Goal: Task Accomplishment & Management: Use online tool/utility

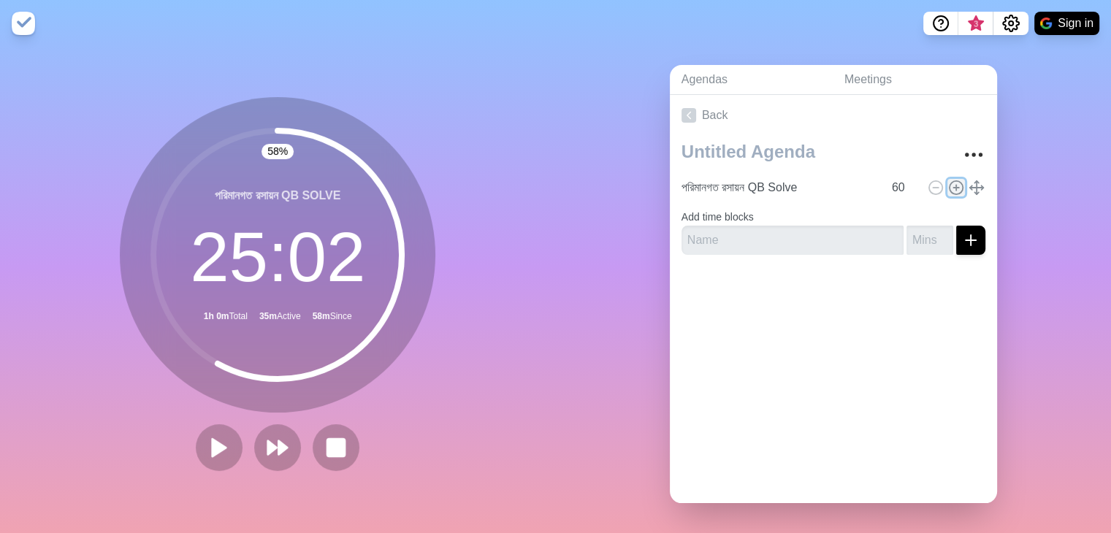
click at [948, 187] on icon at bounding box center [956, 188] width 16 height 16
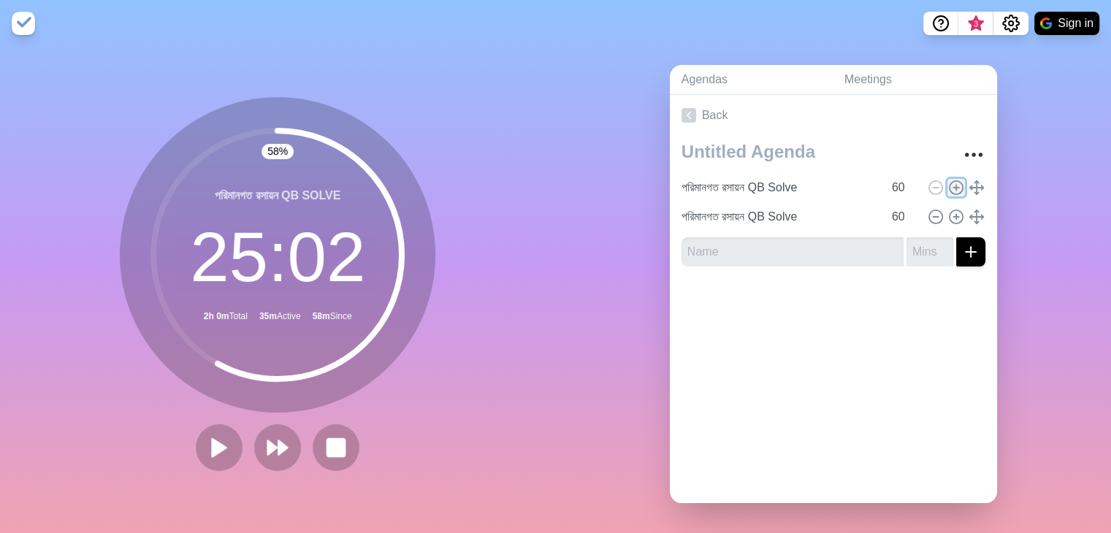
click at [948, 187] on icon at bounding box center [956, 188] width 16 height 16
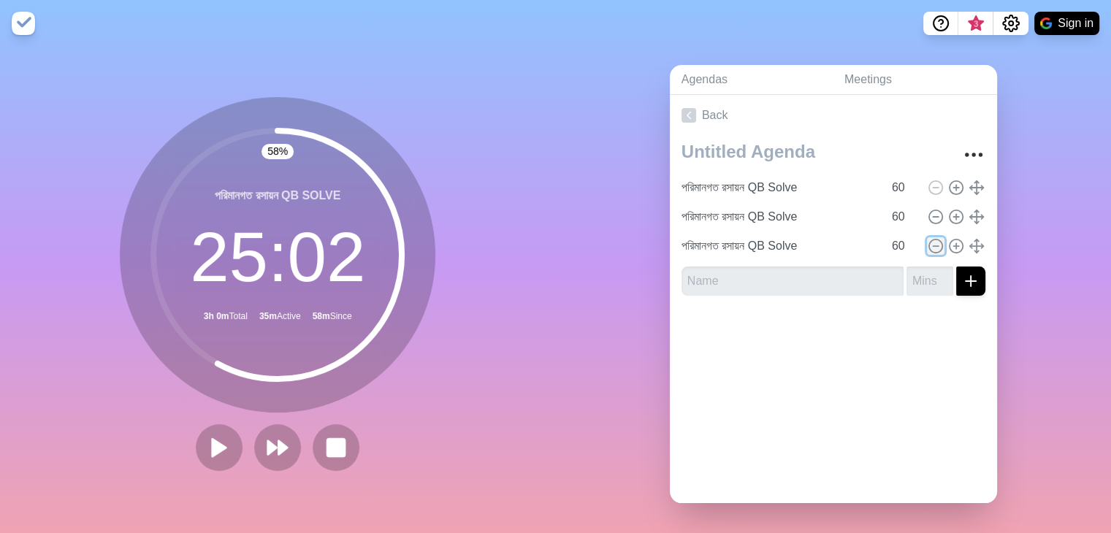
click at [929, 240] on circle at bounding box center [935, 246] width 13 height 13
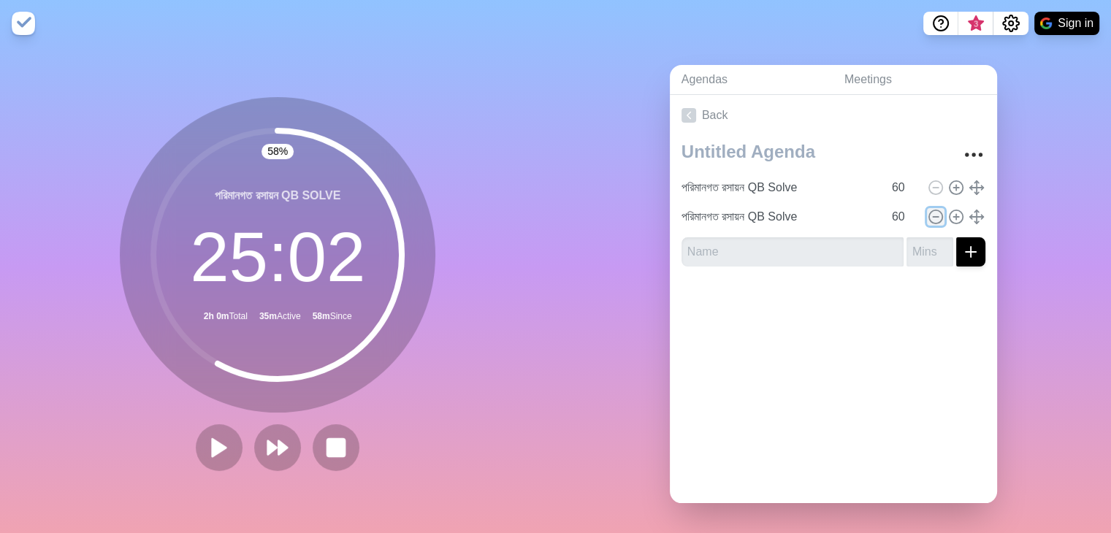
click at [928, 219] on icon at bounding box center [936, 217] width 16 height 16
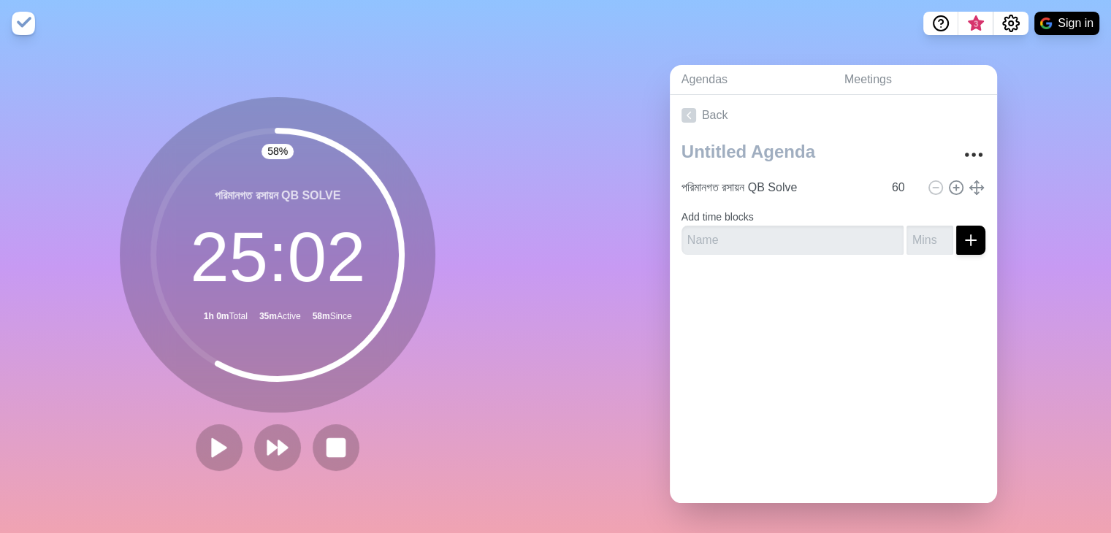
click at [855, 348] on div "Back পরিমানগত রসায়ন QB Solve 60 Add time blocks" at bounding box center [833, 299] width 327 height 408
click at [275, 152] on circle at bounding box center [277, 255] width 248 height 248
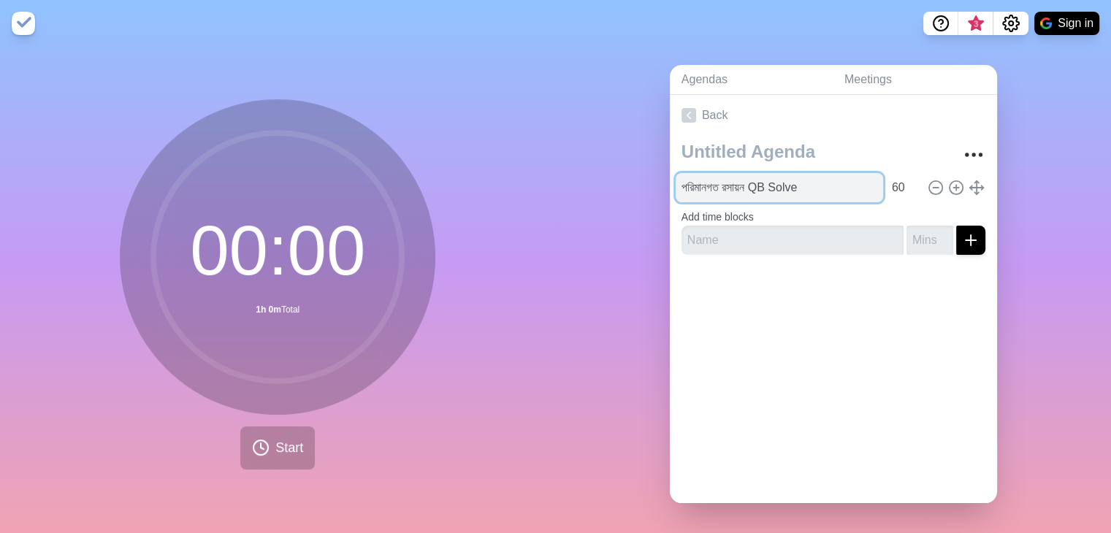
click at [842, 191] on input "পরিমানগত রসায়ন QB Solve" at bounding box center [779, 187] width 207 height 29
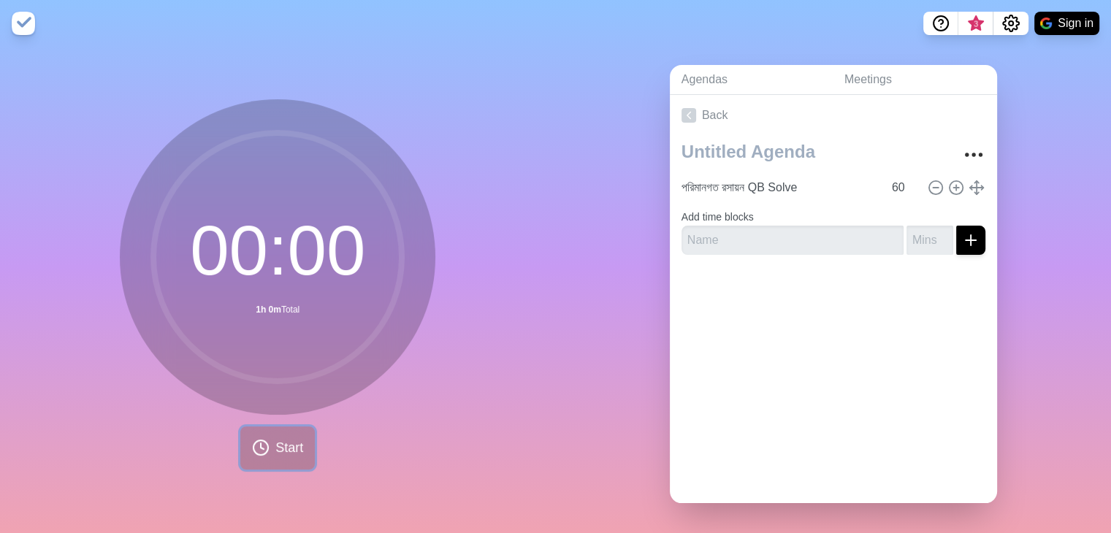
click at [275, 452] on span "Start" at bounding box center [289, 448] width 28 height 20
